Goal: Information Seeking & Learning: Check status

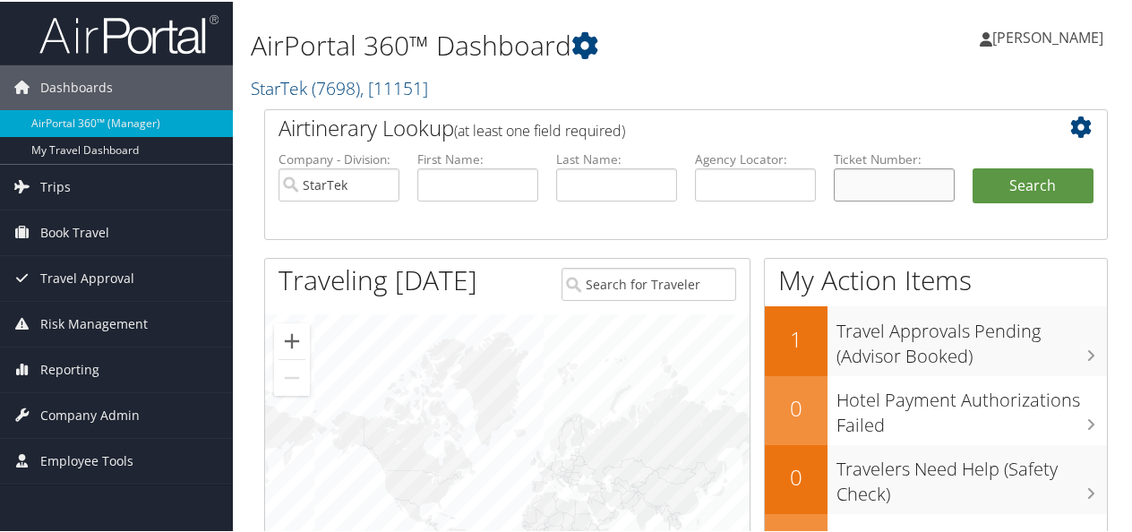
click at [893, 180] on input "text" at bounding box center [894, 183] width 121 height 33
paste input "P@ssword112996#01"
type input "P@ssword112996#01"
click at [908, 184] on input "P@ssword112996#01" at bounding box center [894, 183] width 121 height 33
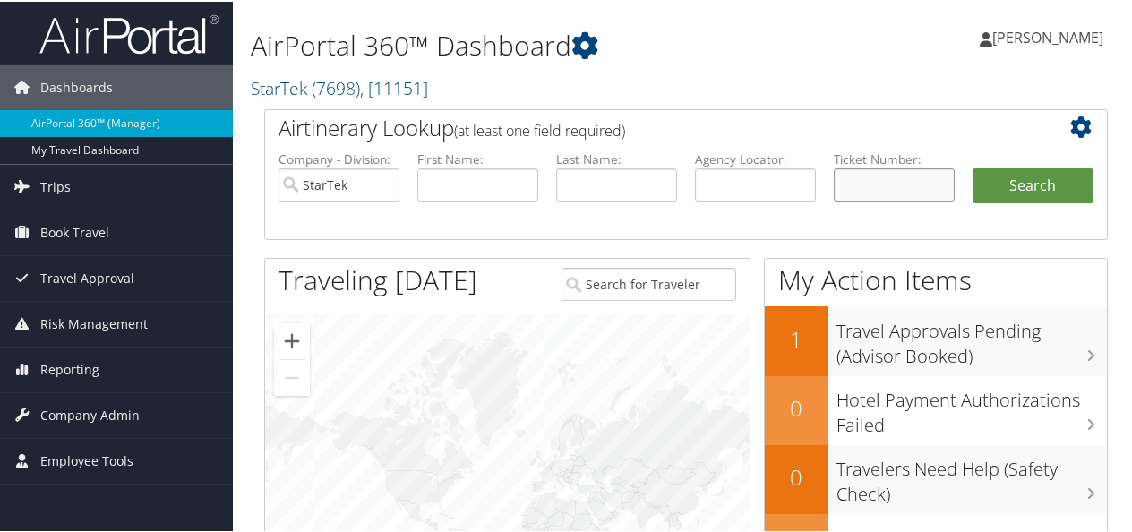
scroll to position [0, 0]
click at [862, 185] on input "text" at bounding box center [894, 183] width 121 height 33
paste input "0167309071089"
type input "0167309071089"
click at [1002, 186] on button "Search" at bounding box center [1032, 185] width 121 height 36
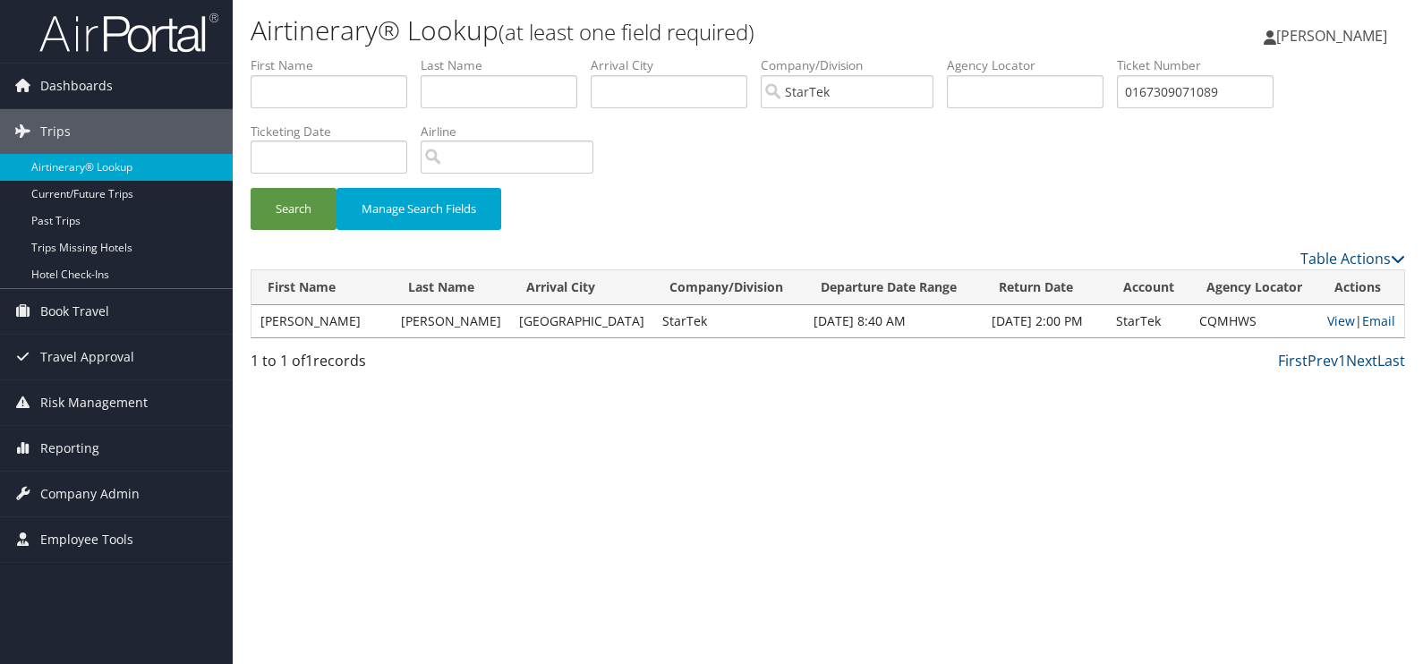
click at [1138, 323] on td "CQMHWS" at bounding box center [1255, 321] width 128 height 32
copy td "CQMHWS"
click at [1138, 315] on link "View" at bounding box center [1342, 320] width 28 height 17
drag, startPoint x: 1269, startPoint y: 91, endPoint x: 891, endPoint y: 39, distance: 381.4
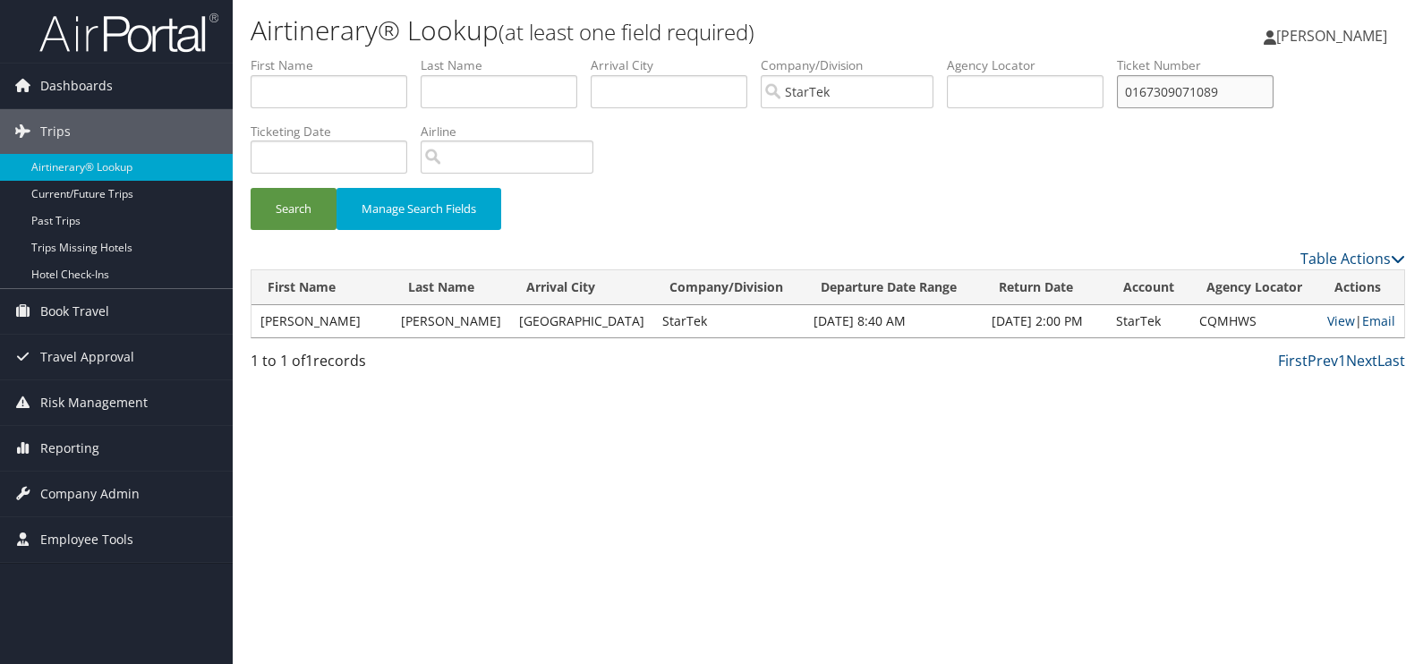
click at [891, 39] on div "Airtinerary® Lookup (at least one field required) Mark Anthony Esteban Mark Ant…" at bounding box center [828, 332] width 1191 height 664
paste input "017310988357"
click at [251, 188] on button "Search" at bounding box center [294, 209] width 86 height 42
click at [1138, 315] on td "DC29YD" at bounding box center [1255, 321] width 128 height 32
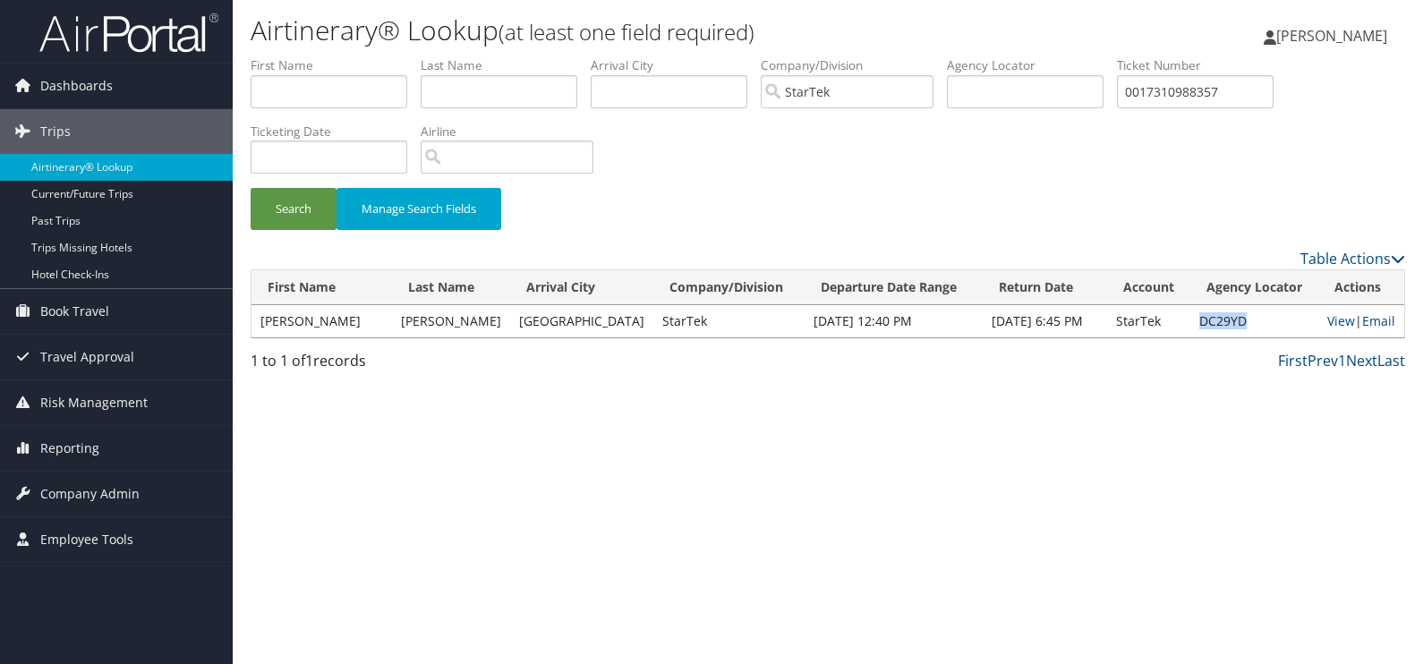
copy td "DC29YD"
click at [1138, 322] on link "View" at bounding box center [1342, 320] width 28 height 17
drag, startPoint x: 1251, startPoint y: 101, endPoint x: 975, endPoint y: 65, distance: 278.1
click at [975, 56] on ul "First Name Last Name Departure City Arrival City Company/Division StarTek Airpo…" at bounding box center [828, 56] width 1155 height 0
paste input "08796486"
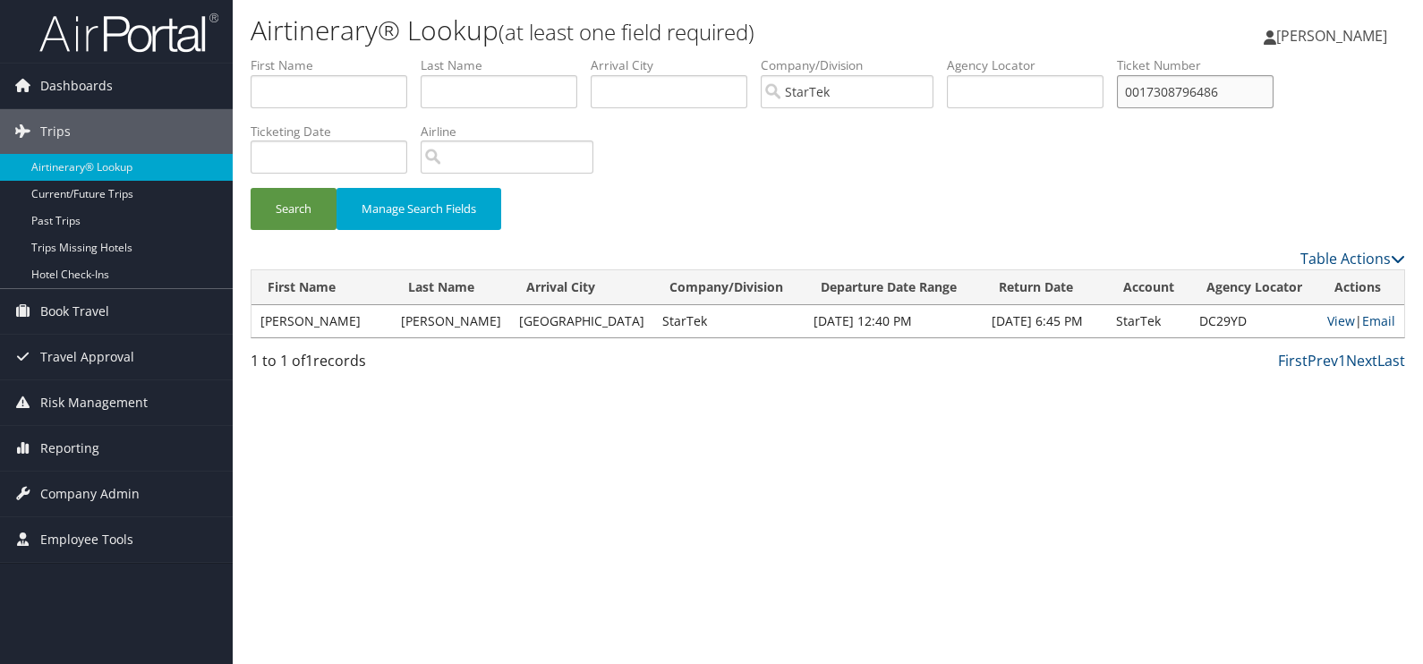
click at [251, 188] on button "Search" at bounding box center [294, 209] width 86 height 42
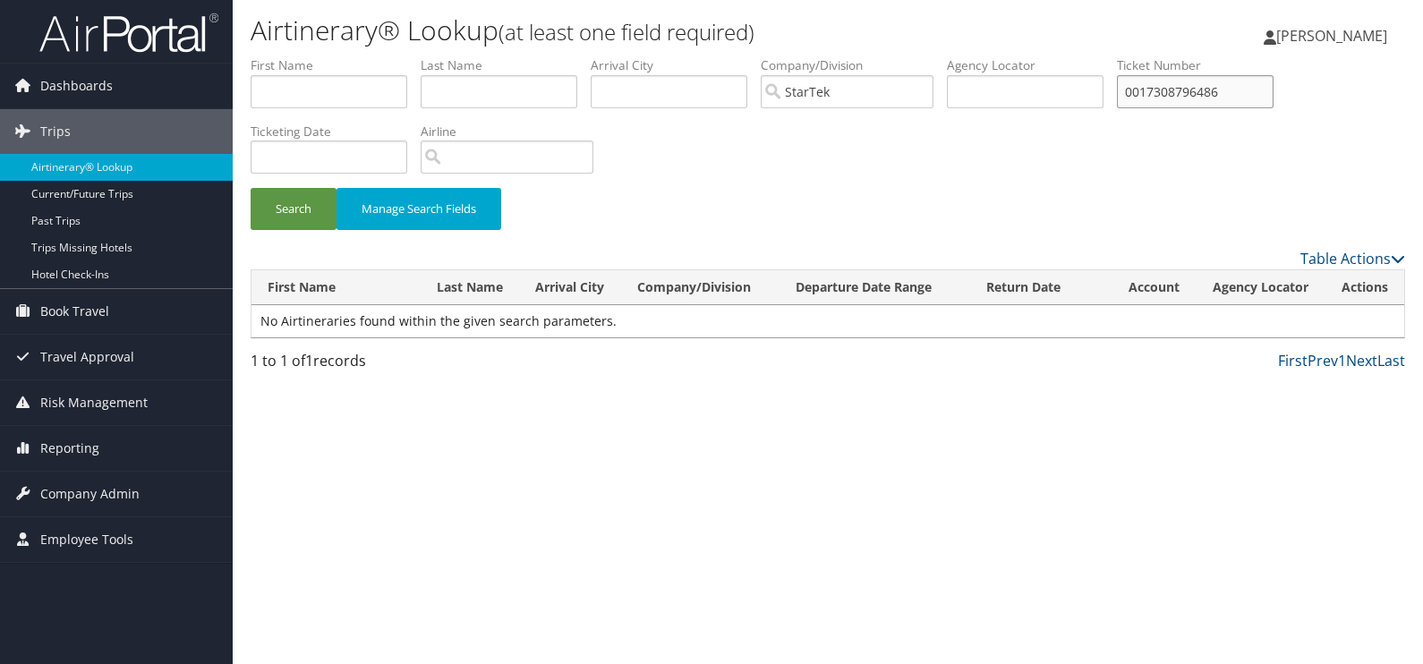
drag, startPoint x: 1256, startPoint y: 96, endPoint x: 949, endPoint y: 51, distance: 310.3
click at [953, 51] on div "Airtinerary® Lookup (at least one field required) Mark Anthony Esteban Mark Ant…" at bounding box center [828, 332] width 1191 height 664
click at [251, 188] on button "Search" at bounding box center [294, 209] width 86 height 42
drag, startPoint x: 1255, startPoint y: 98, endPoint x: 882, endPoint y: 79, distance: 373.9
click at [882, 56] on ul "First Name Last Name Departure City Arrival City Company/Division StarTek Airpo…" at bounding box center [828, 56] width 1155 height 0
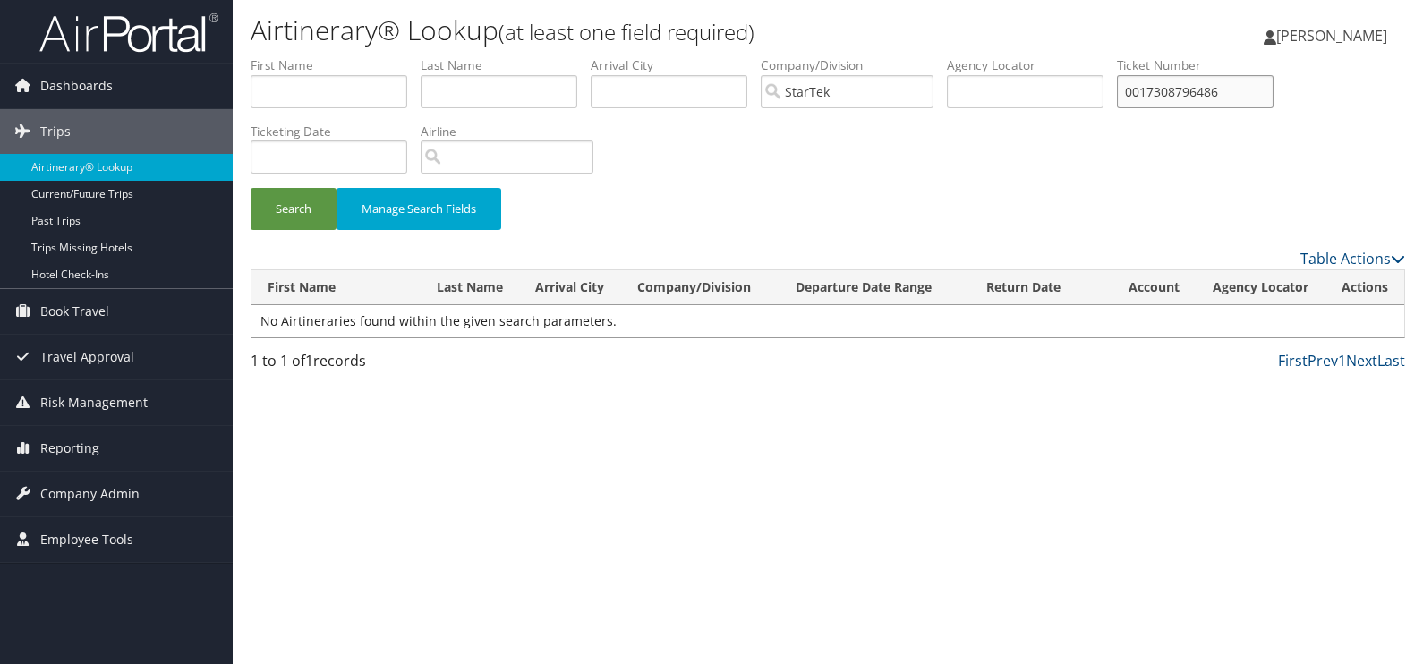
paste input "01"
type input "001730879648601"
click at [251, 188] on button "Search" at bounding box center [294, 209] width 86 height 42
drag, startPoint x: 1276, startPoint y: 89, endPoint x: 841, endPoint y: 69, distance: 435.6
click at [842, 56] on ul "First Name Last Name Departure City Arrival City Company/Division StarTek Airpo…" at bounding box center [828, 56] width 1155 height 0
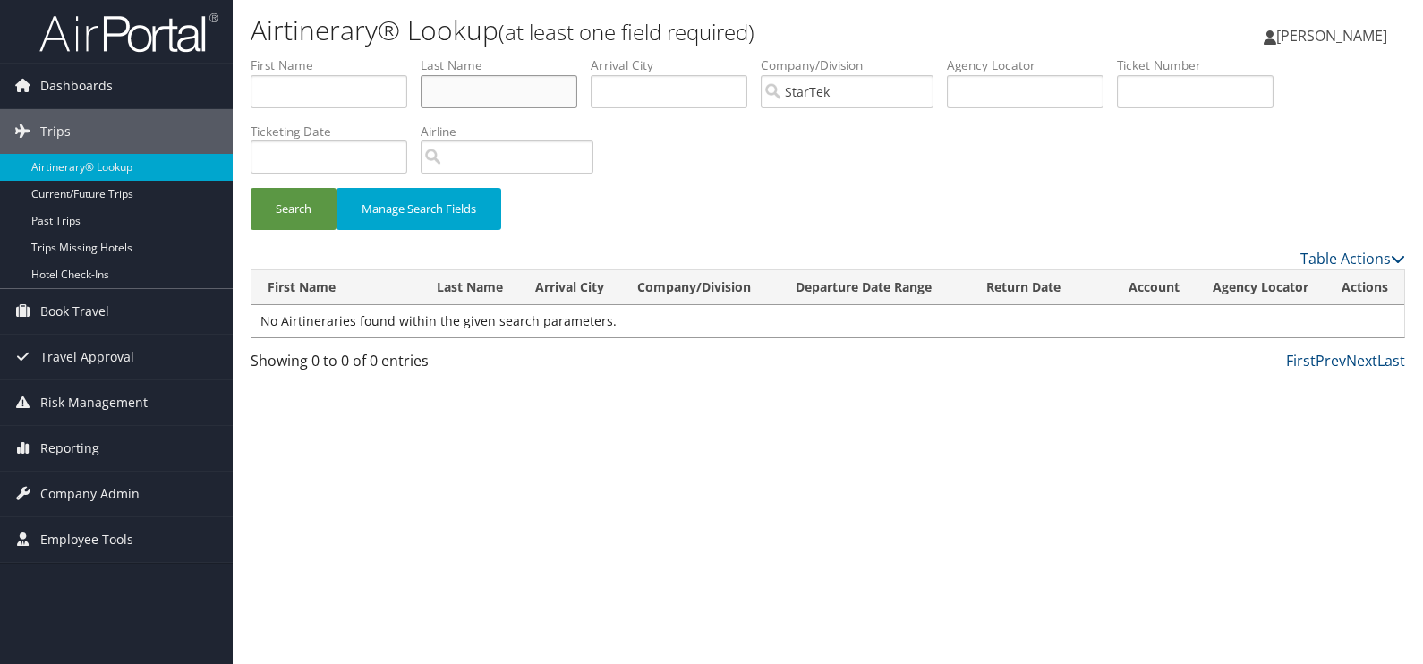
click at [534, 90] on input "text" at bounding box center [499, 91] width 157 height 33
type input "Hopkins"
click at [315, 205] on button "Search" at bounding box center [294, 209] width 86 height 42
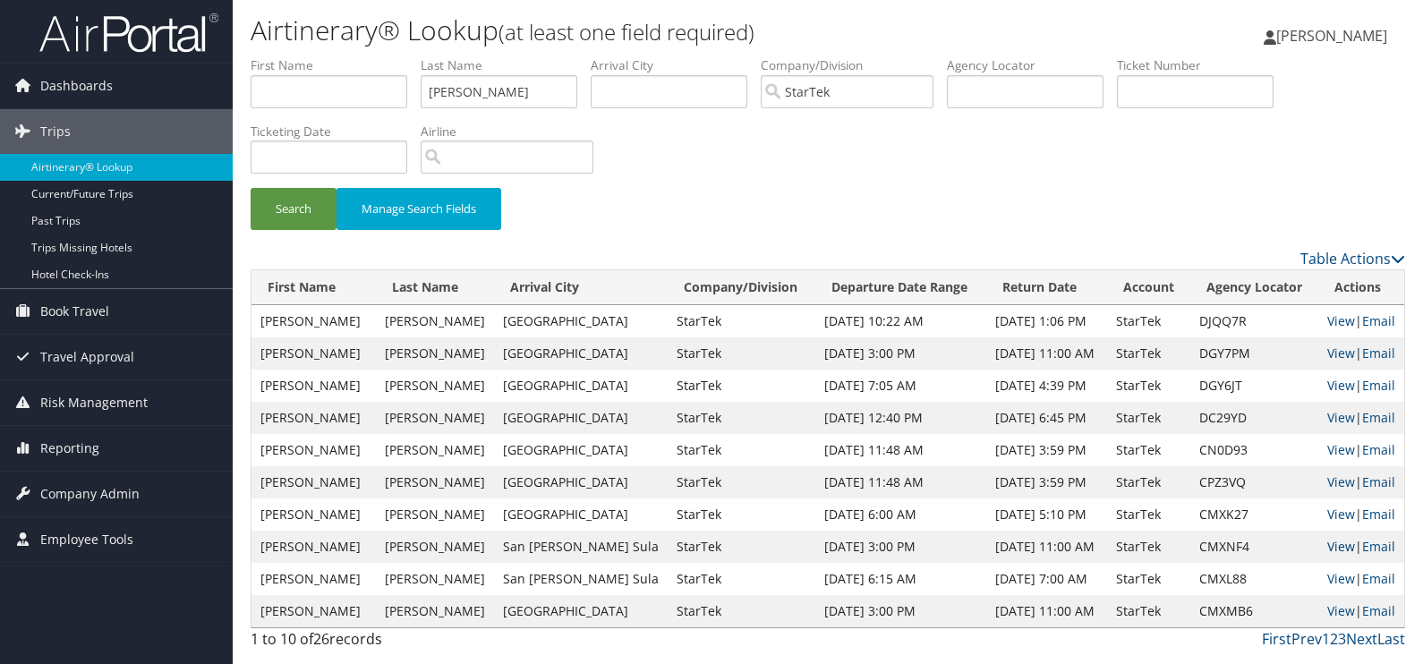
click at [1138, 531] on link "View" at bounding box center [1342, 546] width 28 height 17
click at [1138, 531] on link "View" at bounding box center [1342, 578] width 28 height 17
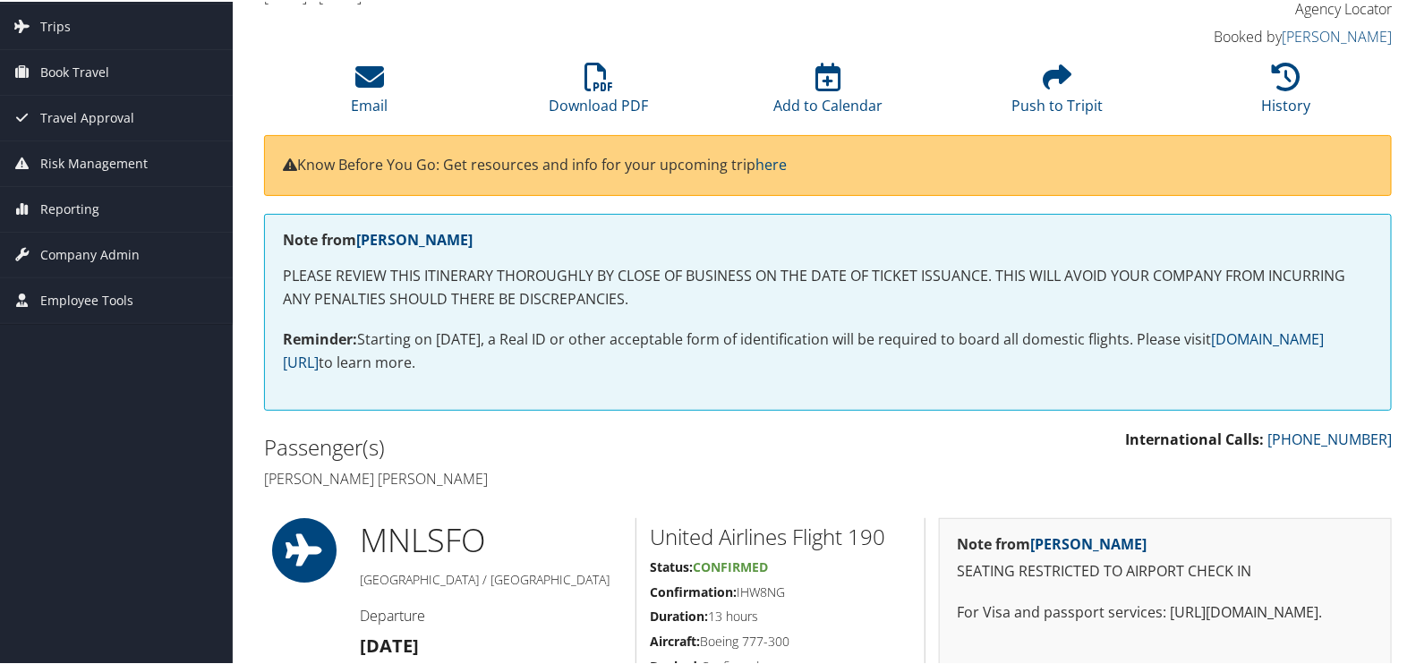
scroll to position [223, 0]
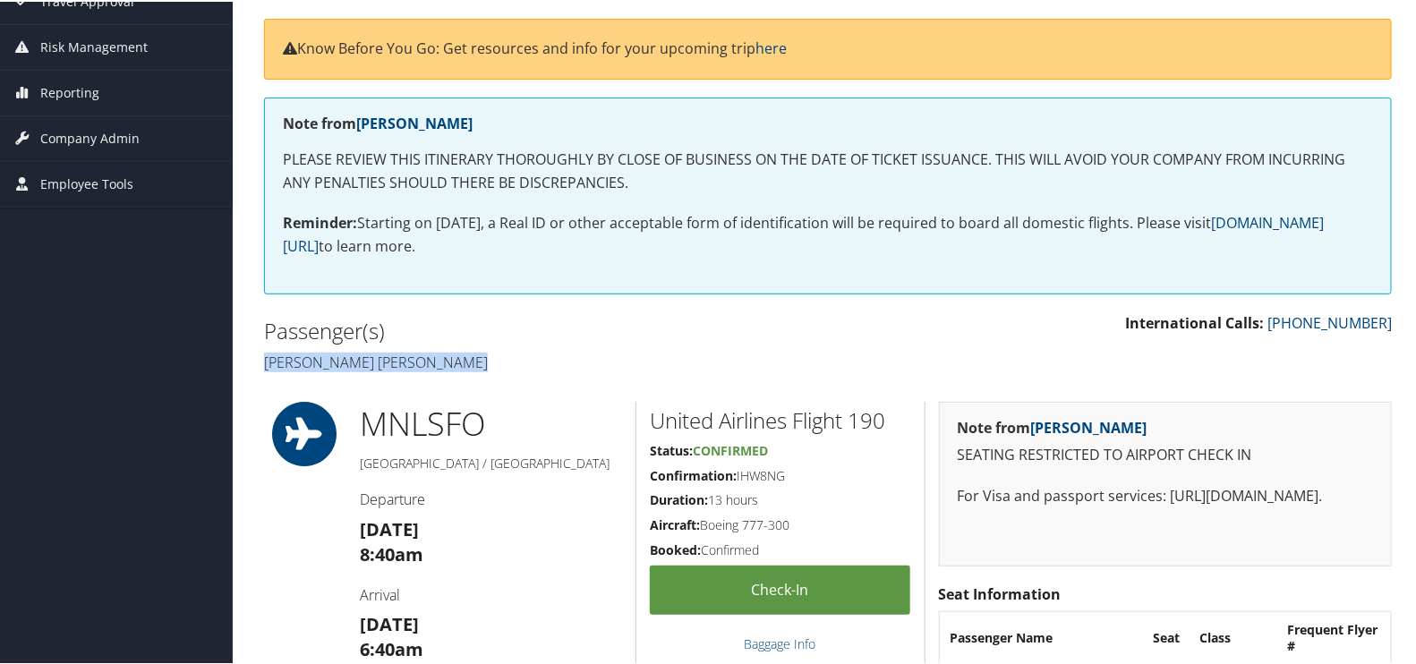
drag, startPoint x: 505, startPoint y: 364, endPoint x: 268, endPoint y: 363, distance: 237.3
click at [268, 363] on h4 "Raymond john anno De Guzman" at bounding box center [539, 361] width 551 height 20
copy h4 "Raymond john anno De Guzman"
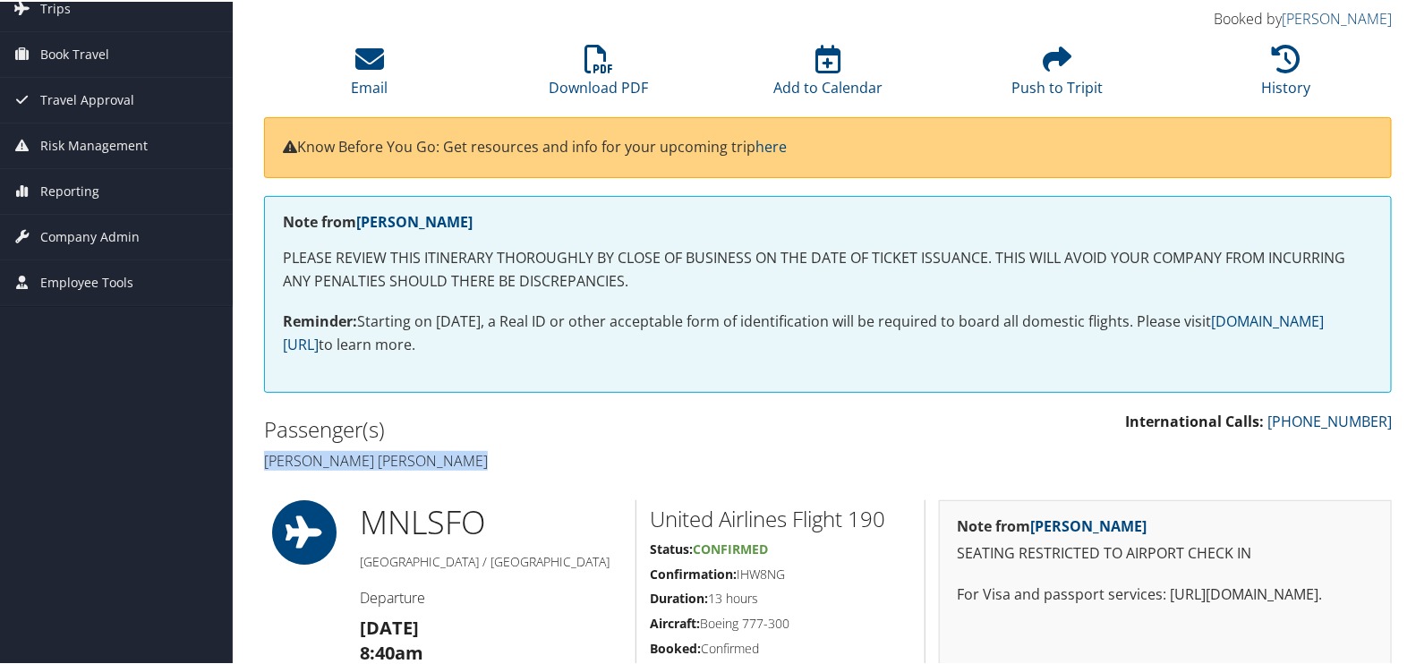
scroll to position [0, 0]
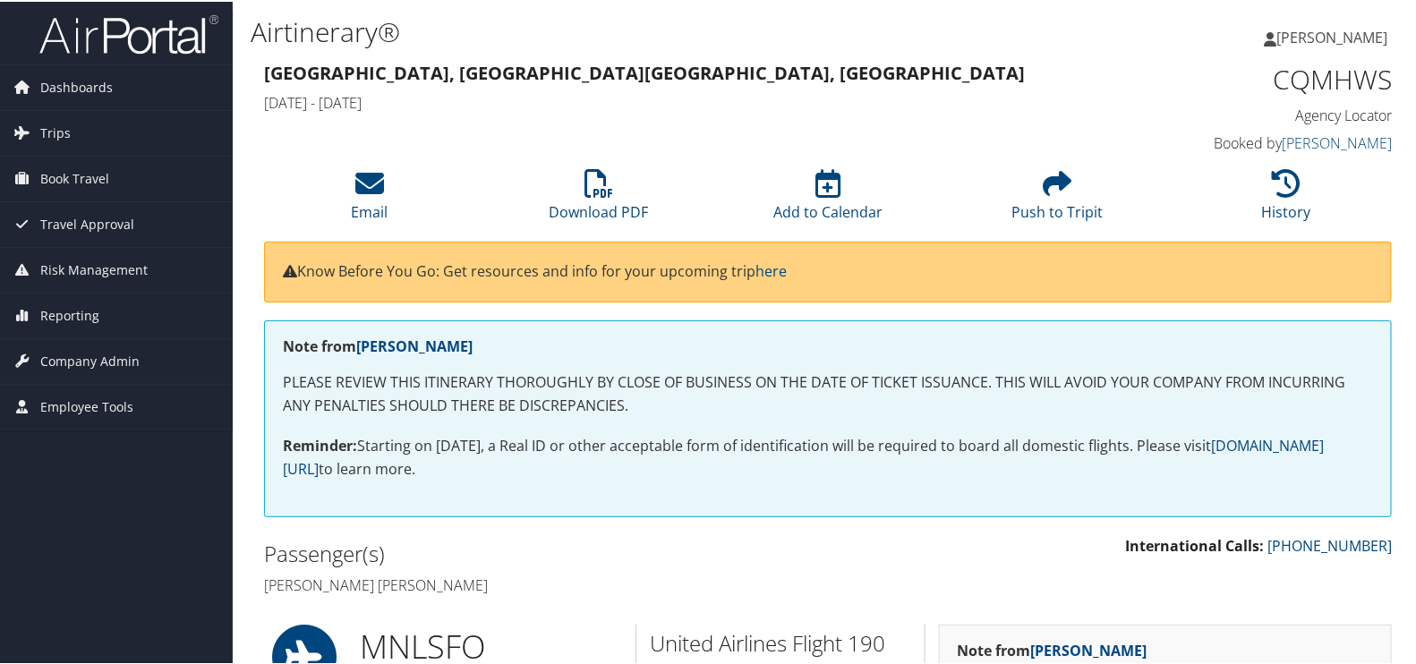
click at [321, 75] on strong "Manila, Philippines Dallas, TX" at bounding box center [644, 71] width 761 height 24
copy strong "Manila"
click at [509, 64] on strong "Manila, Philippines Dallas, TX" at bounding box center [644, 71] width 761 height 24
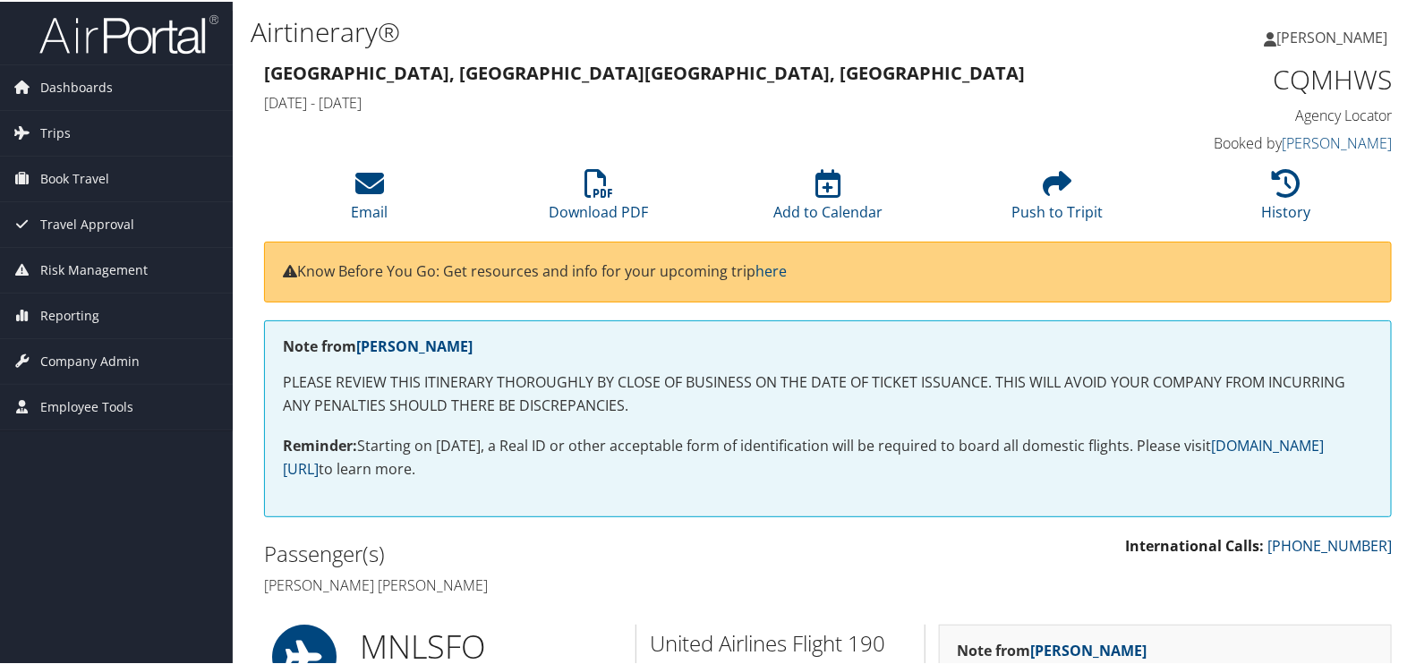
drag, startPoint x: 509, startPoint y: 64, endPoint x: 653, endPoint y: 78, distance: 143.9
click at [771, 78] on h3 "Manila, Philippines Dallas, TX" at bounding box center [684, 71] width 840 height 25
drag, startPoint x: 566, startPoint y: 77, endPoint x: 467, endPoint y: 79, distance: 98.5
click at [467, 79] on h3 "Manila, Philippines Dallas, TX" at bounding box center [684, 71] width 840 height 25
copy strong "Dallas, TX"
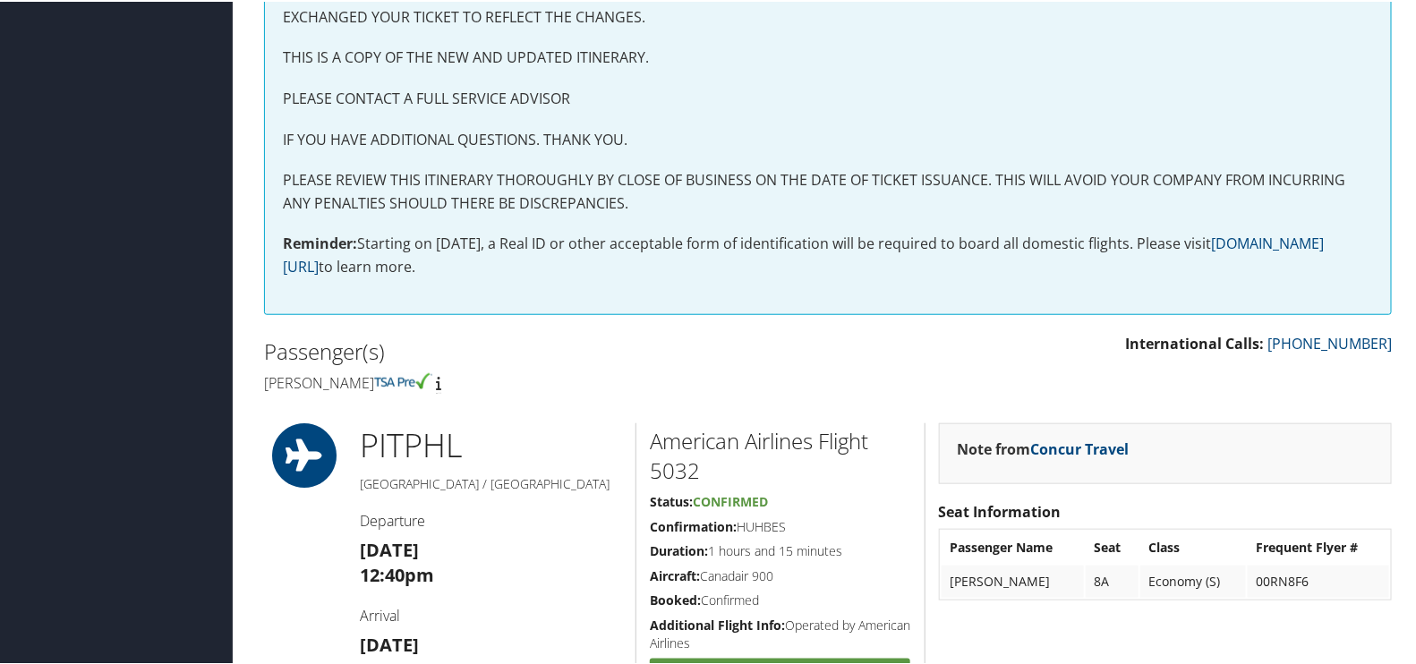
scroll to position [671, 0]
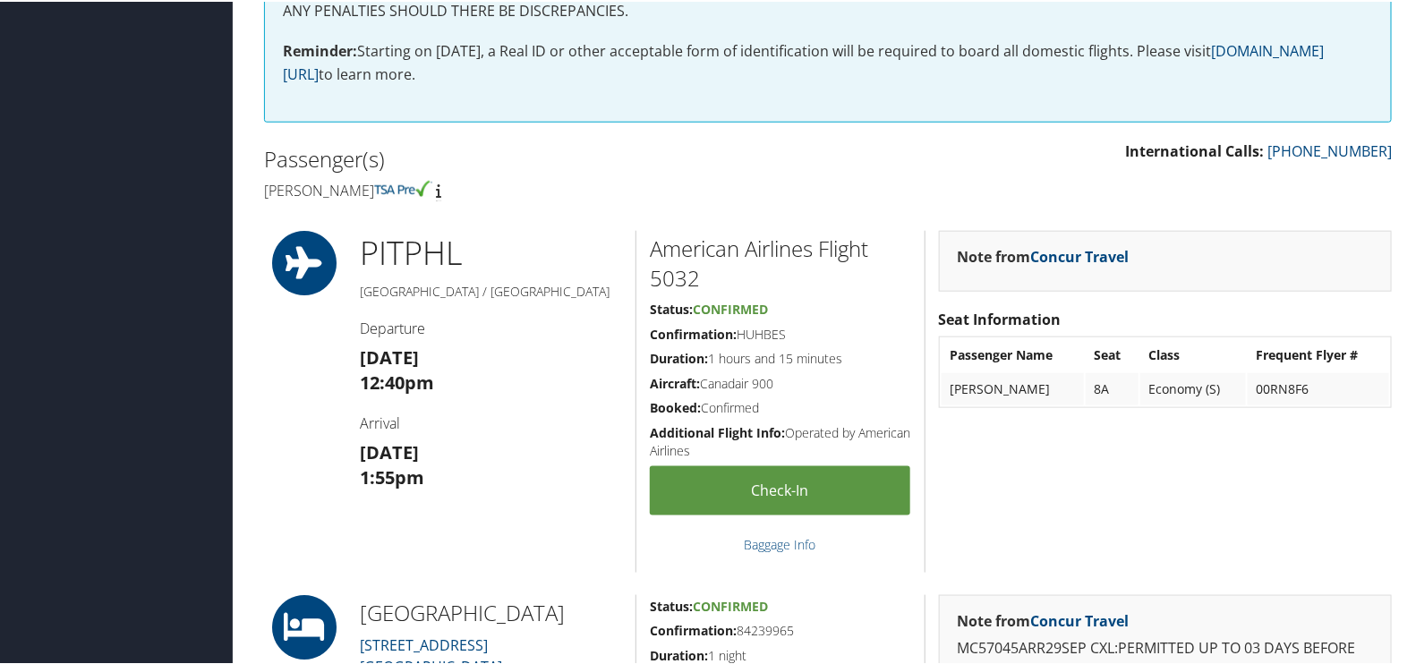
drag, startPoint x: 386, startPoint y: 192, endPoint x: 266, endPoint y: 199, distance: 120.1
click at [266, 199] on div "Passenger(s) [PERSON_NAME]" at bounding box center [539, 172] width 577 height 67
copy h4 "[PERSON_NAME]"
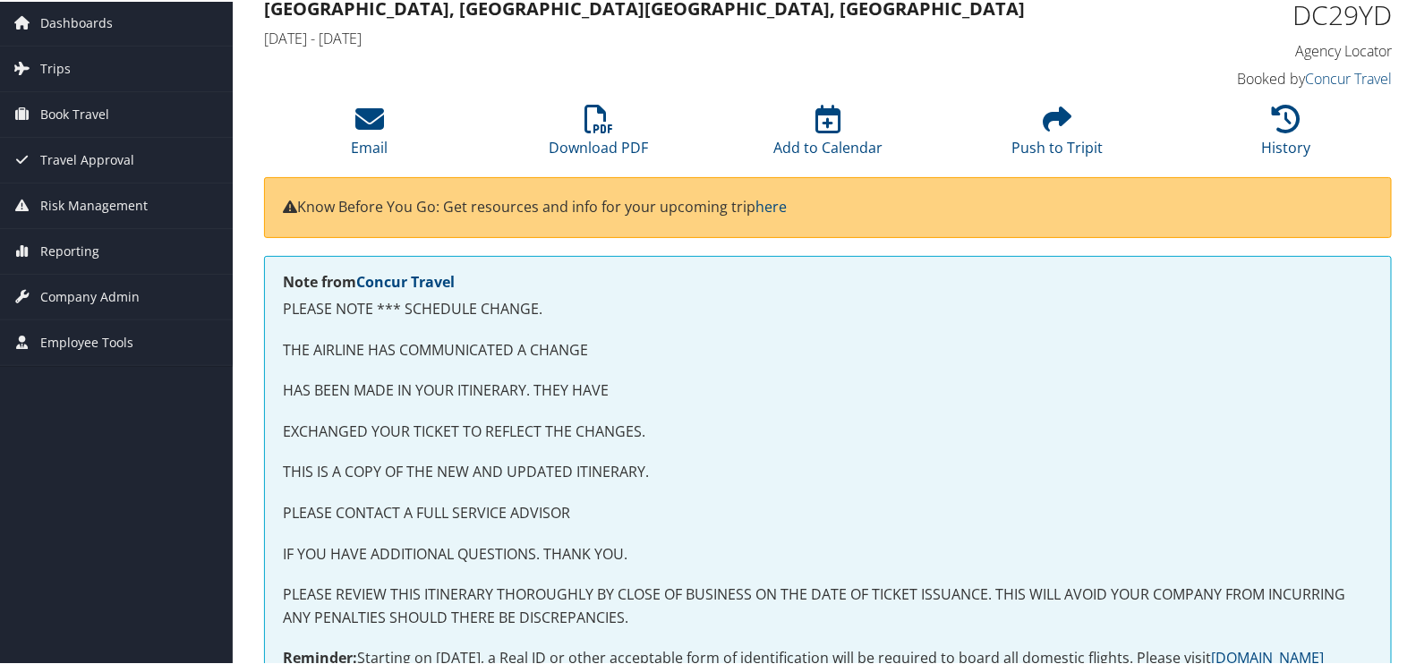
scroll to position [0, 0]
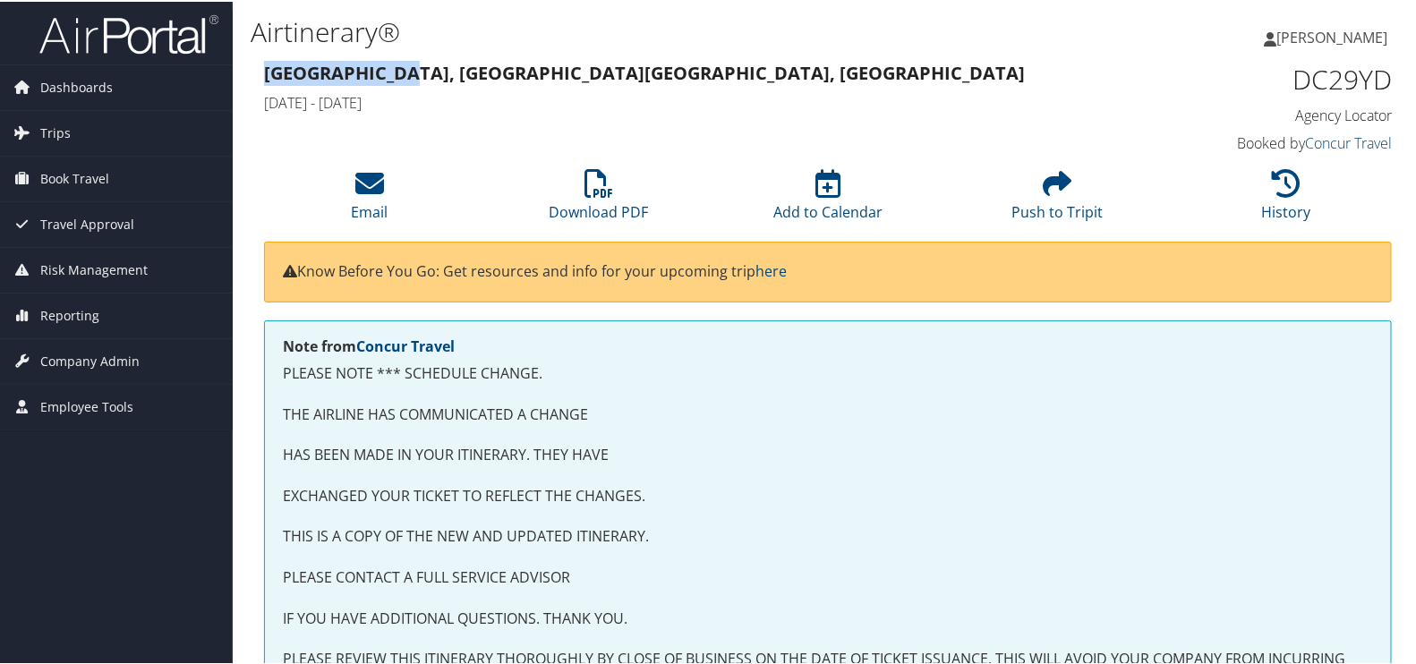
drag, startPoint x: 406, startPoint y: 79, endPoint x: 266, endPoint y: 76, distance: 140.6
click at [266, 76] on strong "[GEOGRAPHIC_DATA], [GEOGRAPHIC_DATA] [GEOGRAPHIC_DATA], [GEOGRAPHIC_DATA]" at bounding box center [644, 71] width 761 height 24
copy strong "[GEOGRAPHIC_DATA], [GEOGRAPHIC_DATA]"
drag, startPoint x: 586, startPoint y: 75, endPoint x: 423, endPoint y: 83, distance: 164.0
click at [423, 83] on h3 "Pittsburgh, PA Philadelphia, PA" at bounding box center [684, 71] width 840 height 25
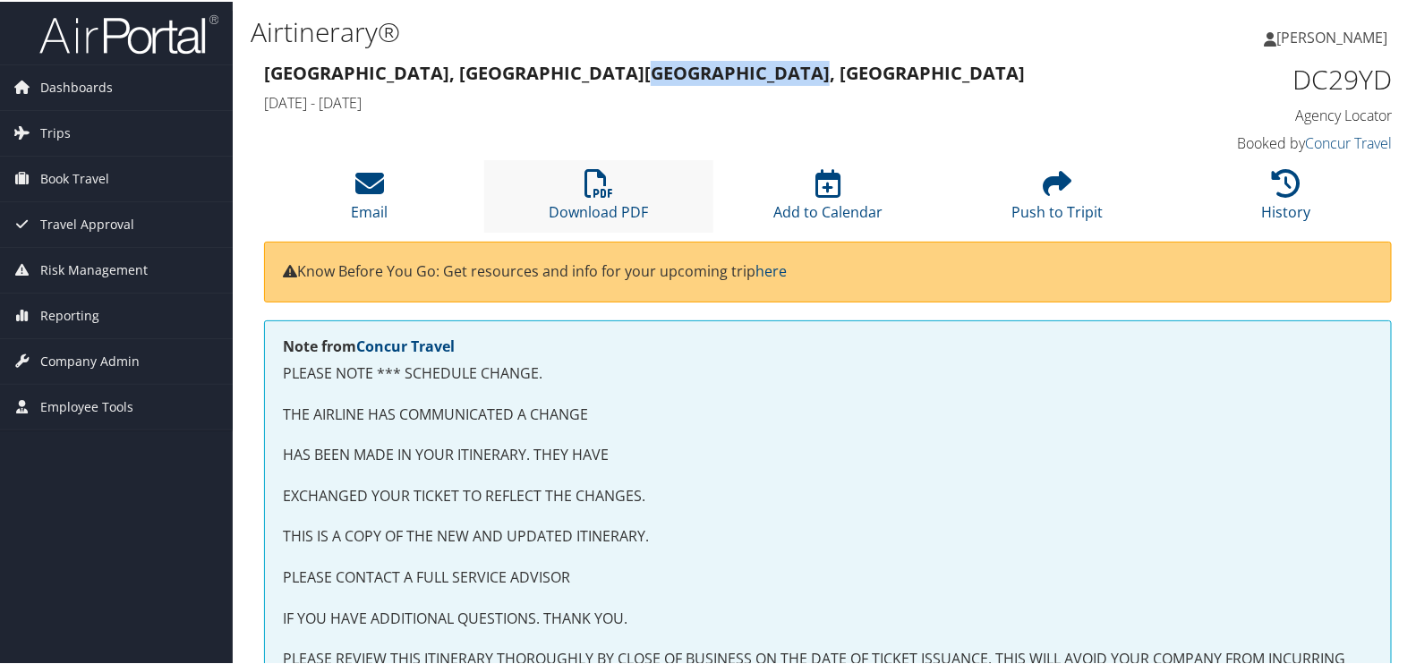
copy strong "Philadelphia, PA"
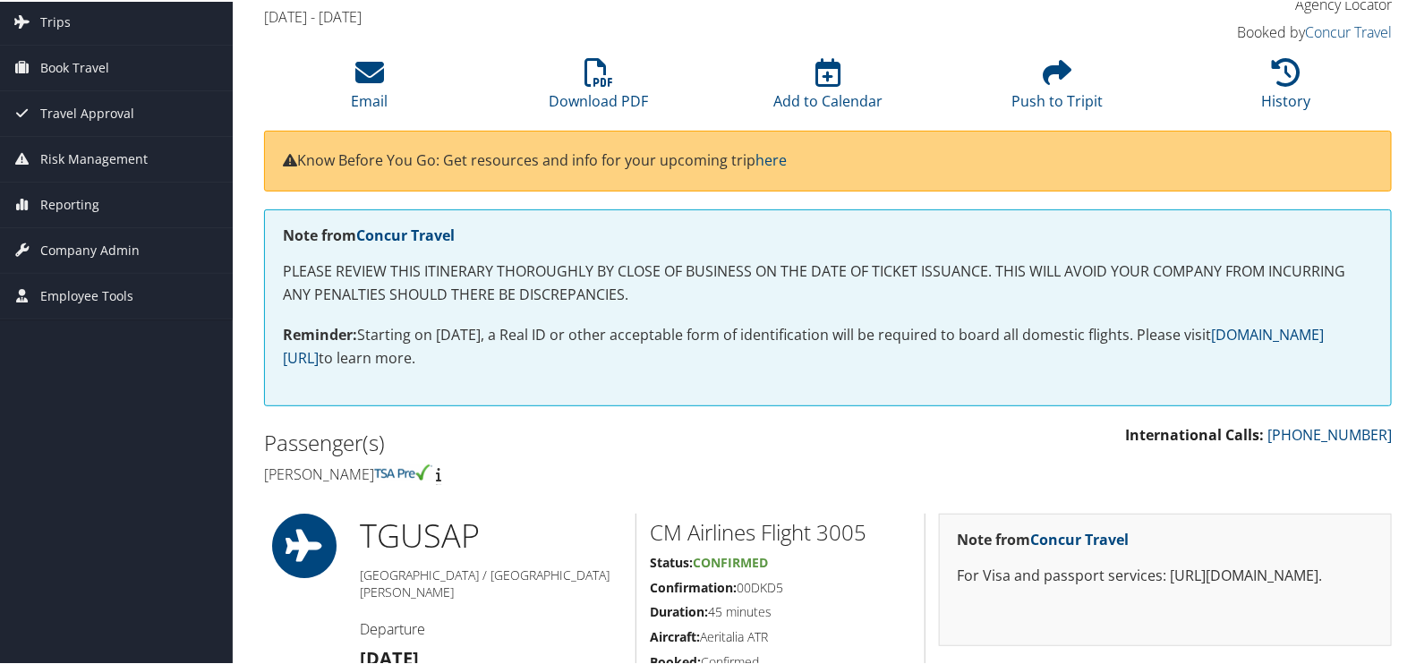
scroll to position [336, 0]
